Goal: Task Accomplishment & Management: Use online tool/utility

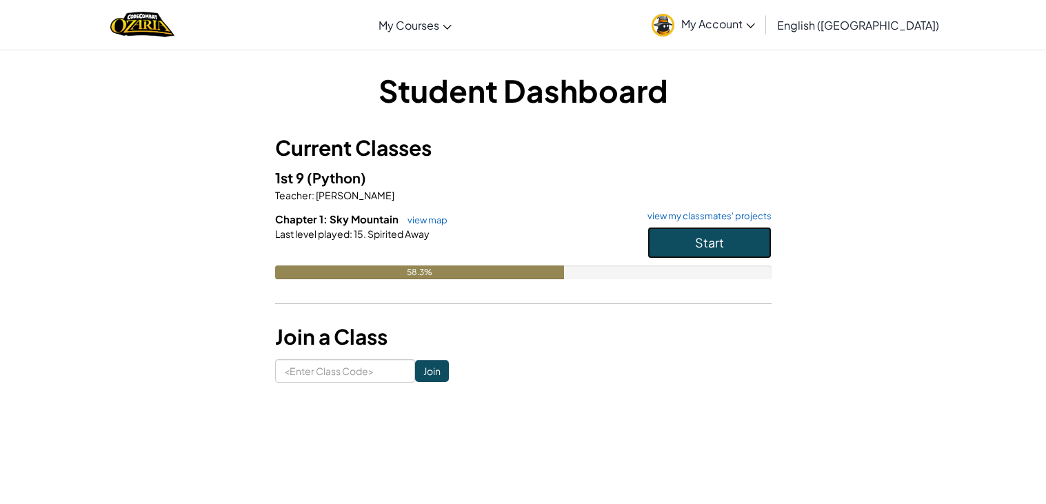
click at [724, 241] on button "Start" at bounding box center [709, 243] width 124 height 32
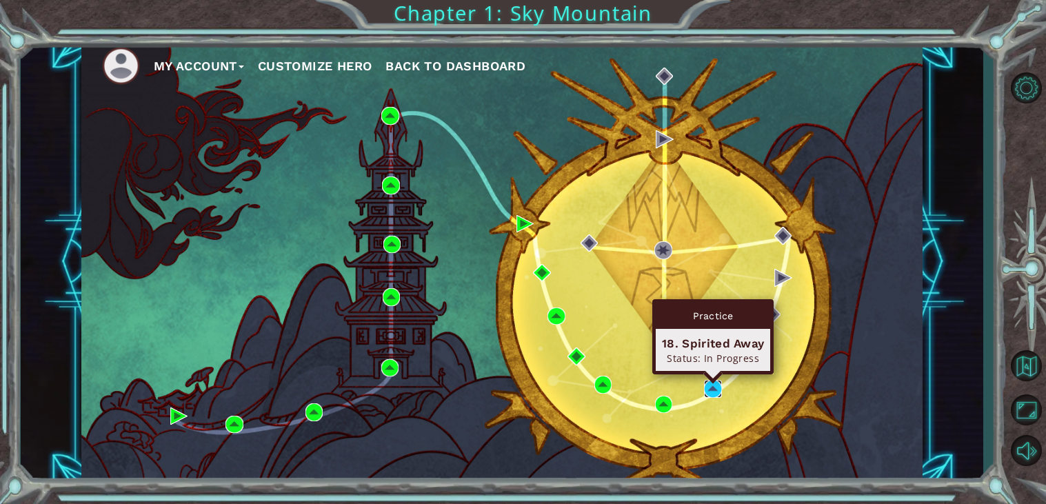
click at [710, 387] on img at bounding box center [713, 389] width 18 height 18
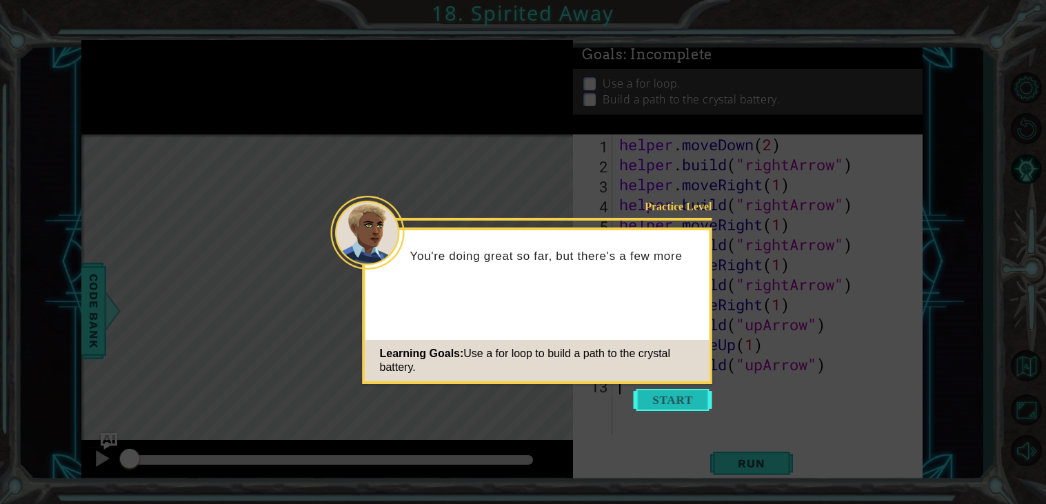
click at [667, 403] on button "Start" at bounding box center [673, 400] width 79 height 22
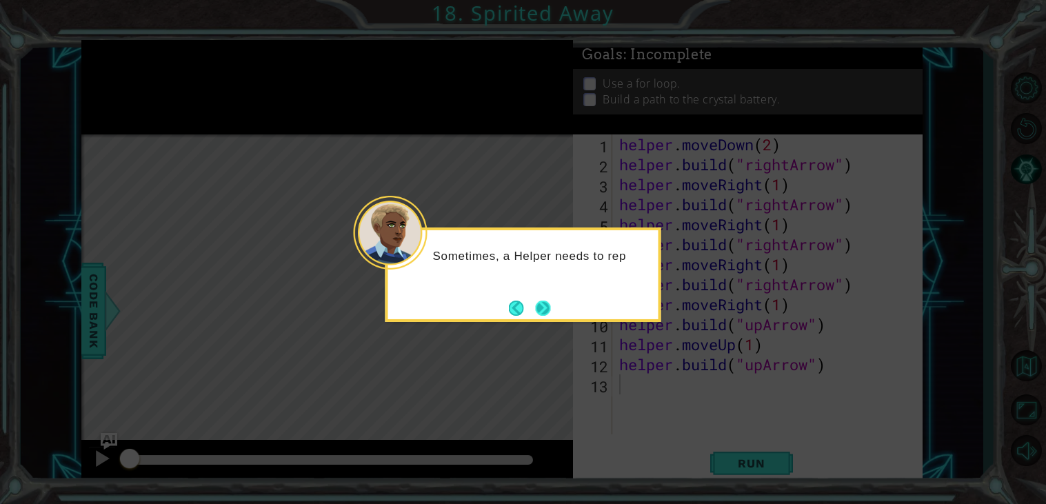
click at [547, 304] on button "Next" at bounding box center [542, 307] width 25 height 25
